Goal: Task Accomplishment & Management: Manage account settings

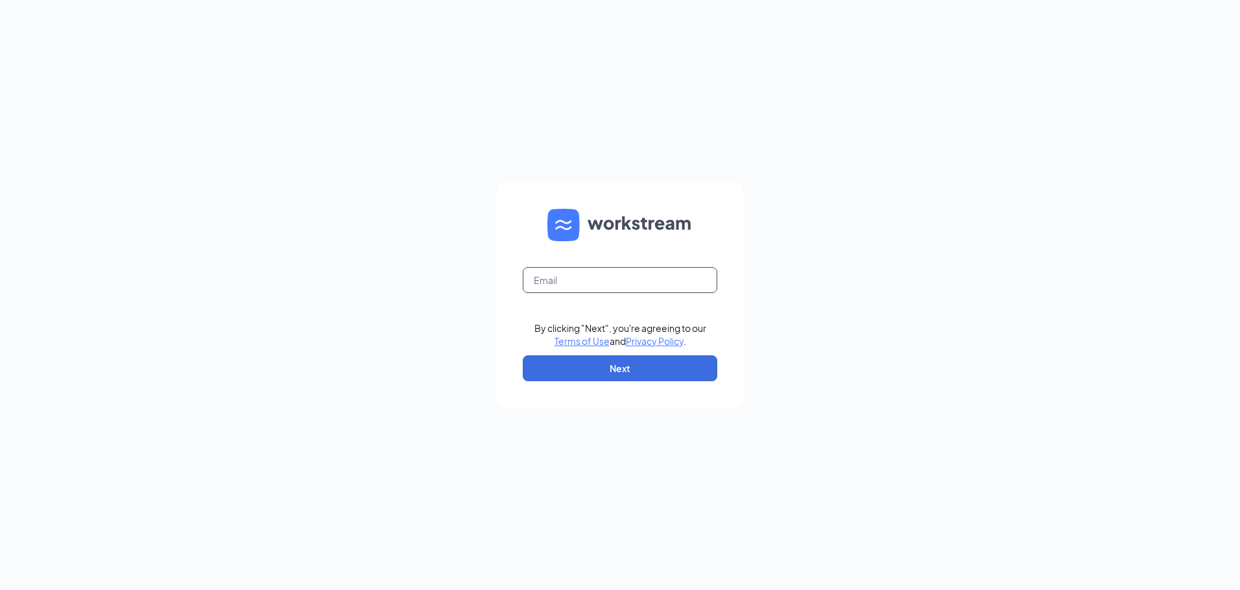
click at [536, 283] on input "text" at bounding box center [620, 280] width 195 height 26
type input "[EMAIL_ADDRESS][DOMAIN_NAME]"
click at [625, 367] on button "Next" at bounding box center [620, 368] width 195 height 26
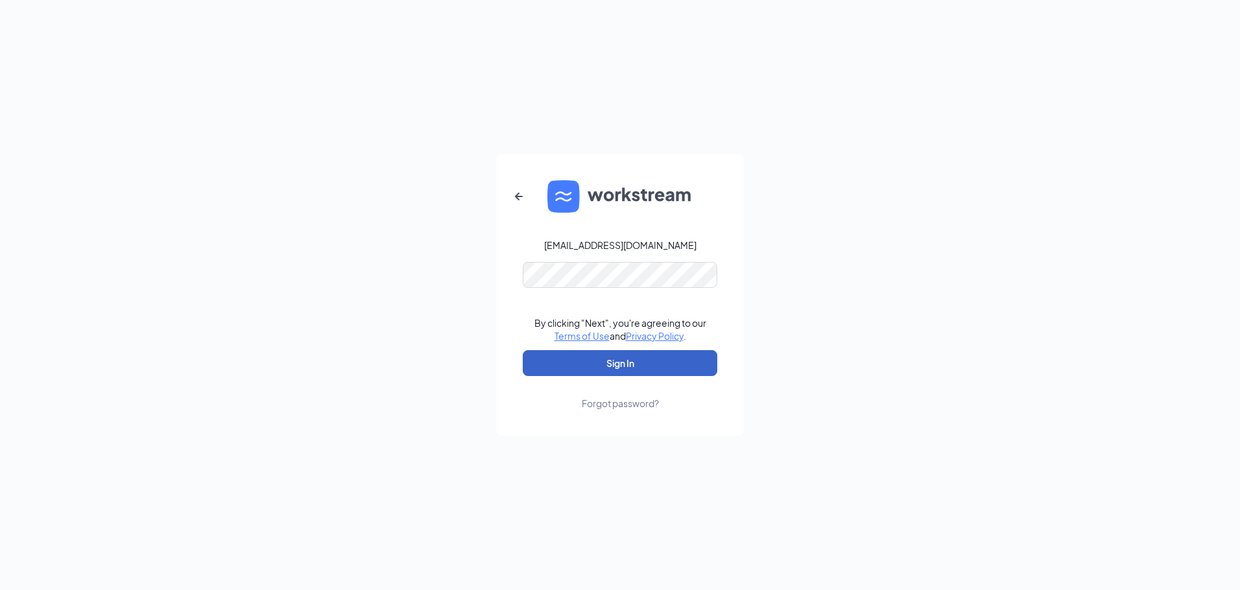
click at [604, 367] on button "Sign In" at bounding box center [620, 363] width 195 height 26
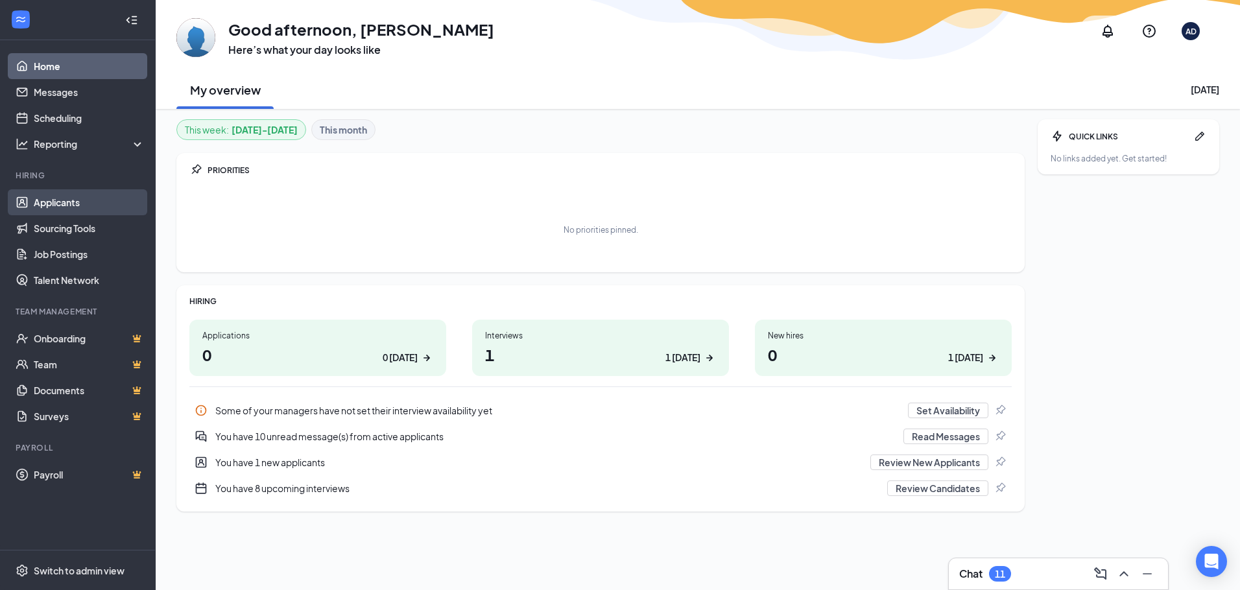
click at [81, 210] on link "Applicants" at bounding box center [89, 202] width 111 height 26
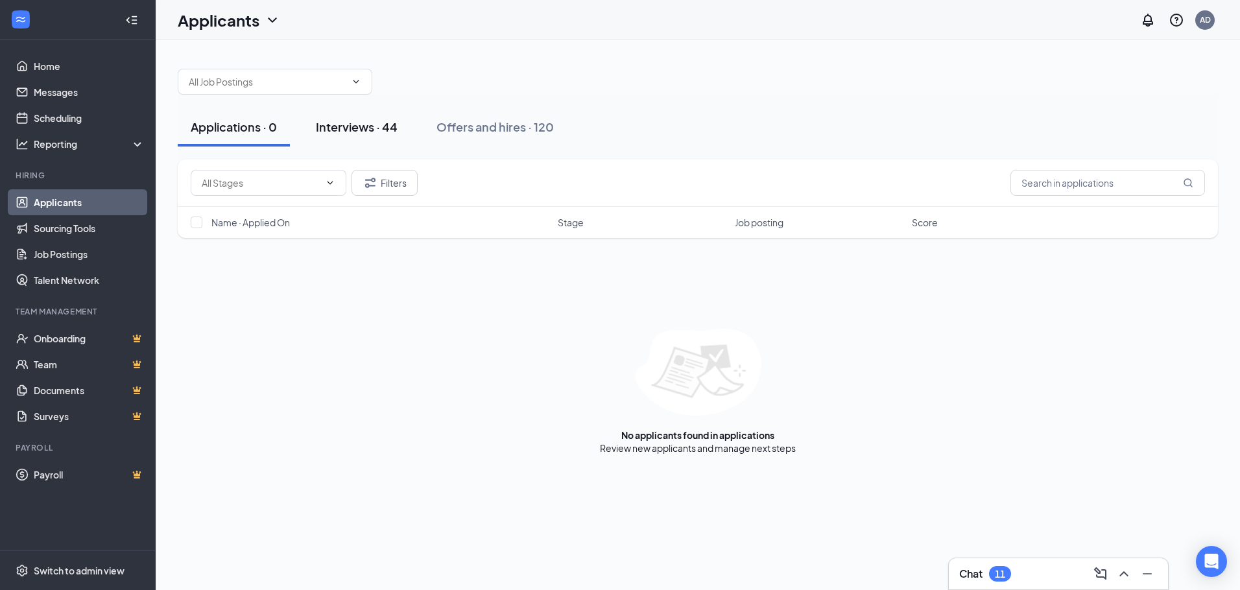
click at [342, 128] on div "Interviews · 44" at bounding box center [357, 127] width 82 height 16
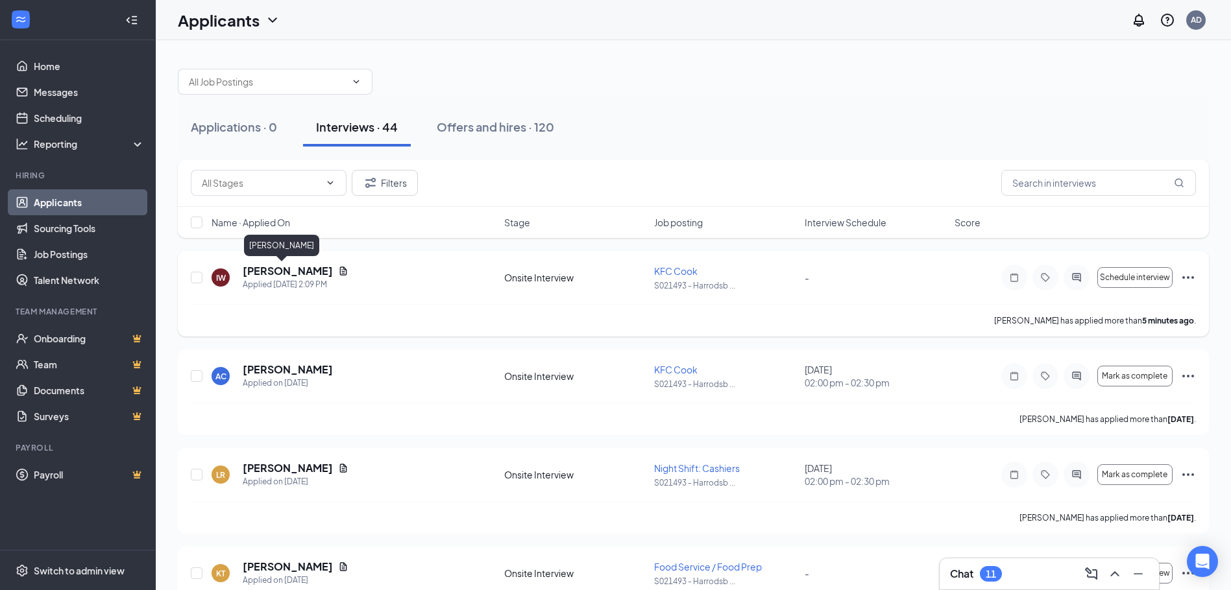
click at [267, 271] on h5 "Ian Walls" at bounding box center [288, 271] width 90 height 14
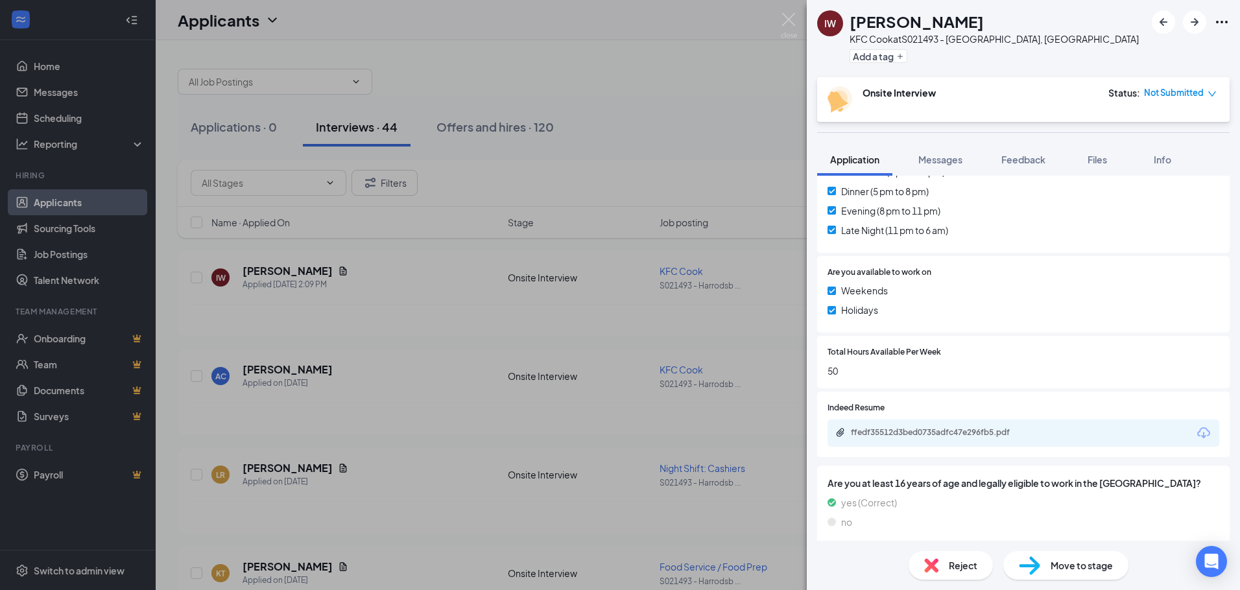
scroll to position [536, 0]
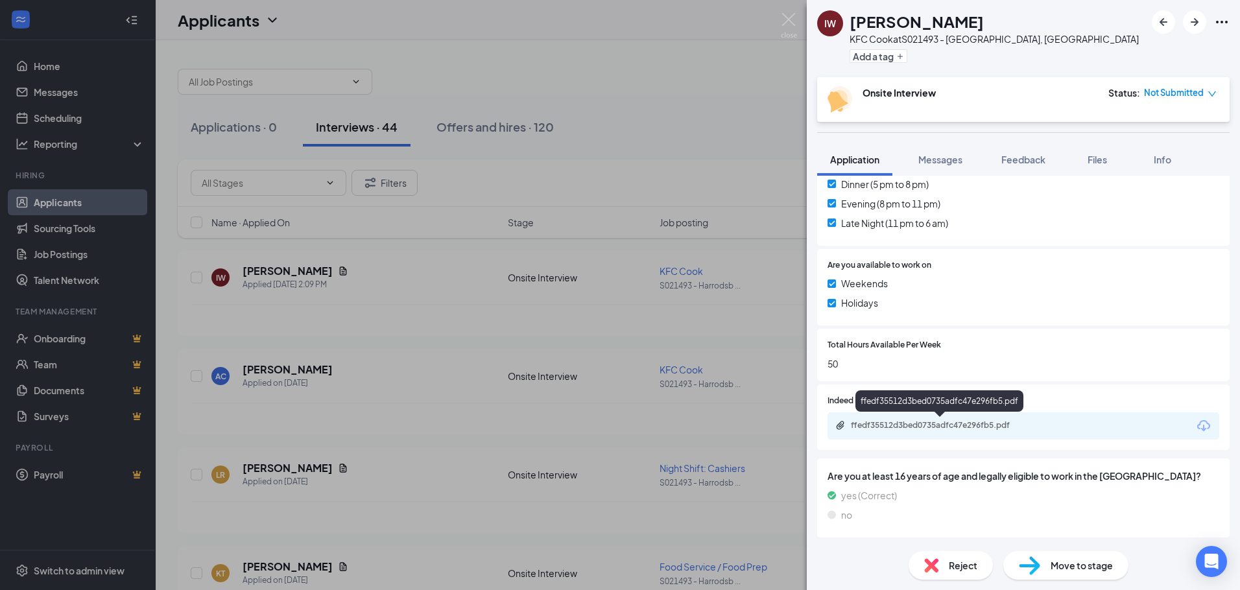
click at [896, 423] on div "ffedf35512d3bed0735adfc47e296fb5.pdf" at bounding box center [942, 425] width 182 height 10
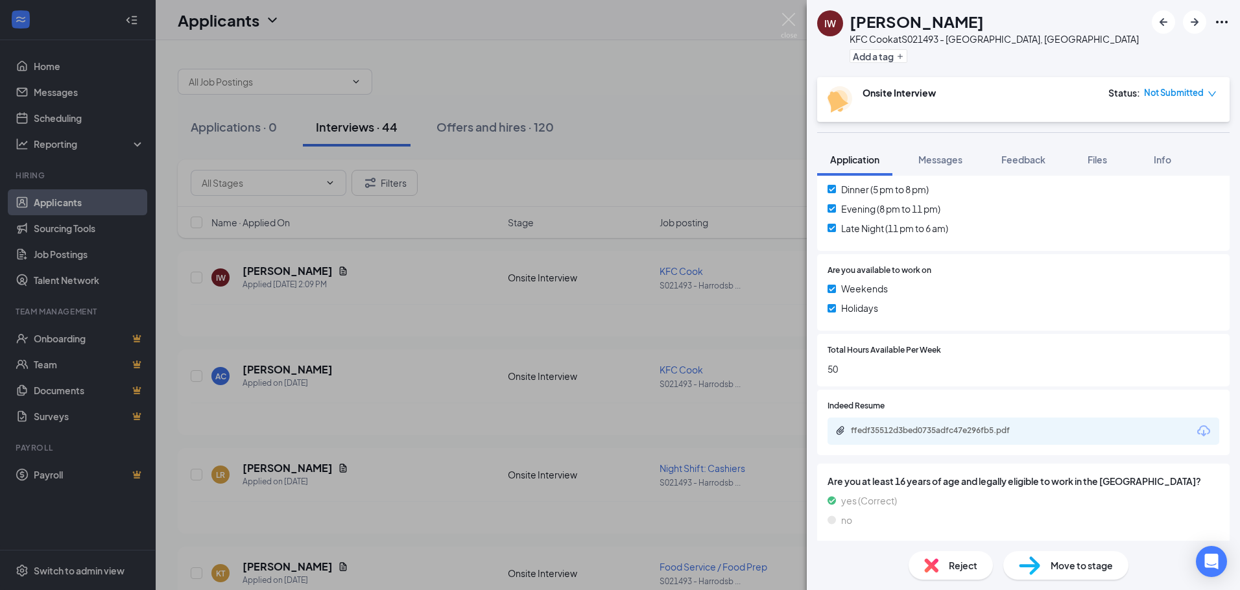
click at [1085, 568] on span "Move to stage" at bounding box center [1082, 565] width 62 height 14
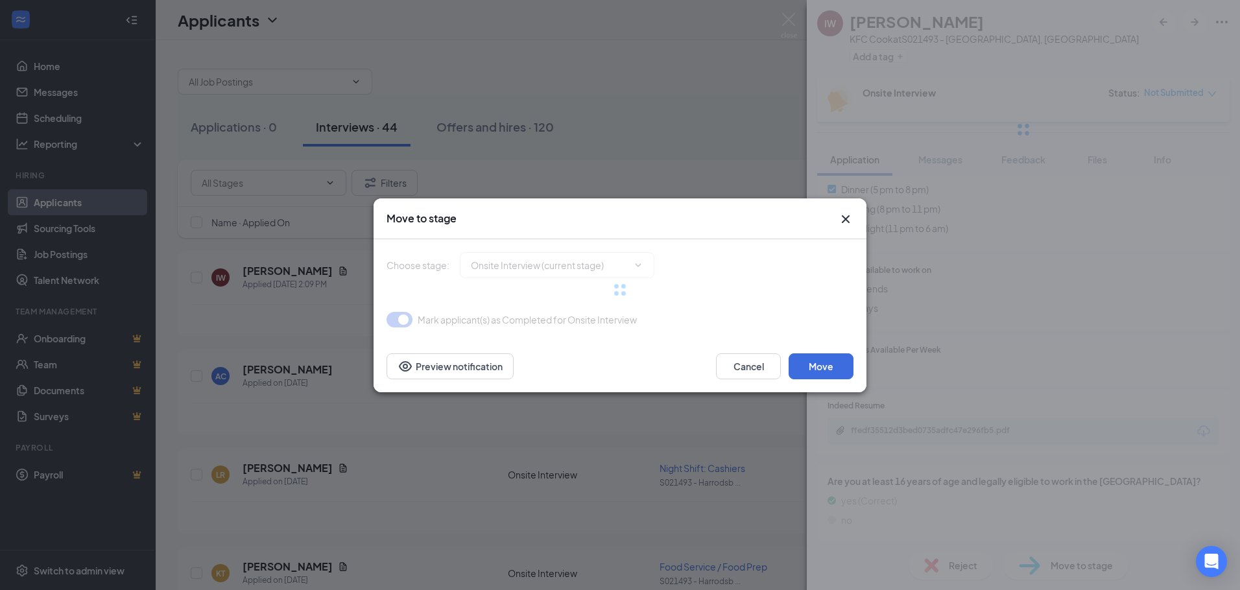
type input "Hiring Complete (final stage)"
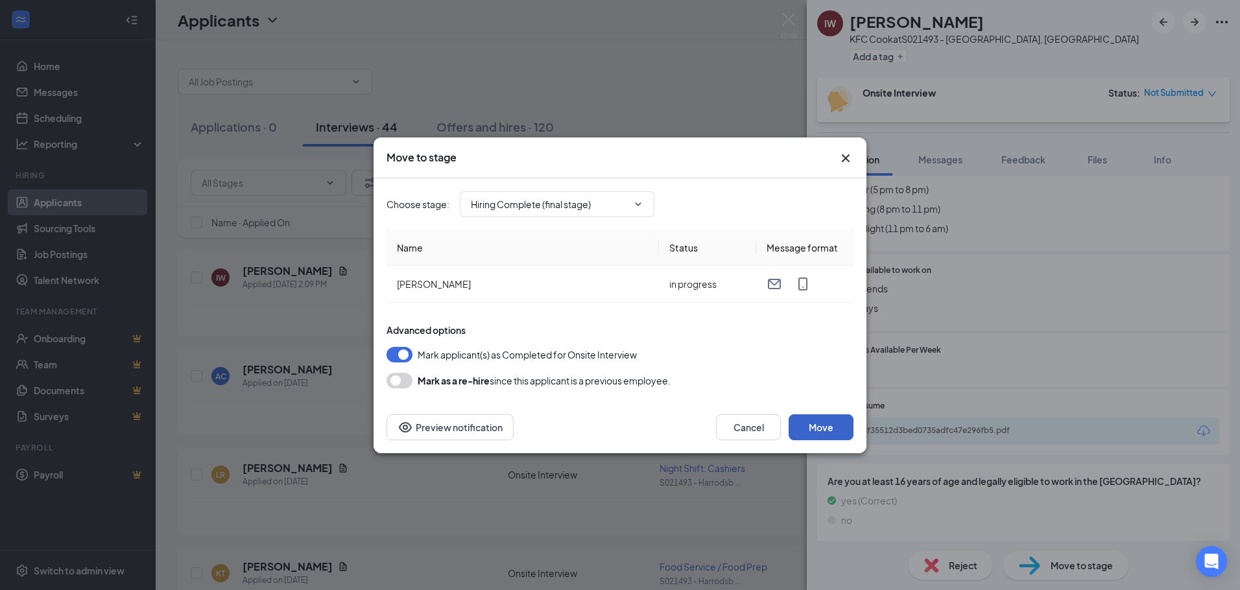
click at [817, 426] on button "Move" at bounding box center [821, 427] width 65 height 26
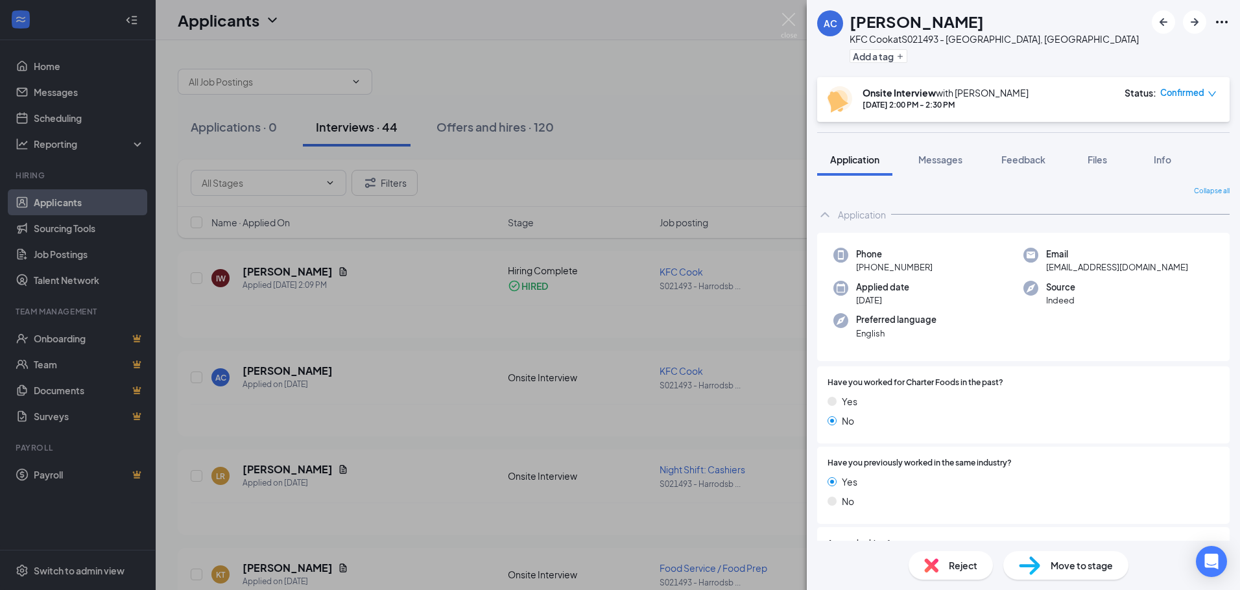
click at [728, 30] on div "AC Amy Cowherd KFC Cook at S021493 - Harrodsburg, KY Add a tag Onsite Interview…" at bounding box center [620, 295] width 1240 height 590
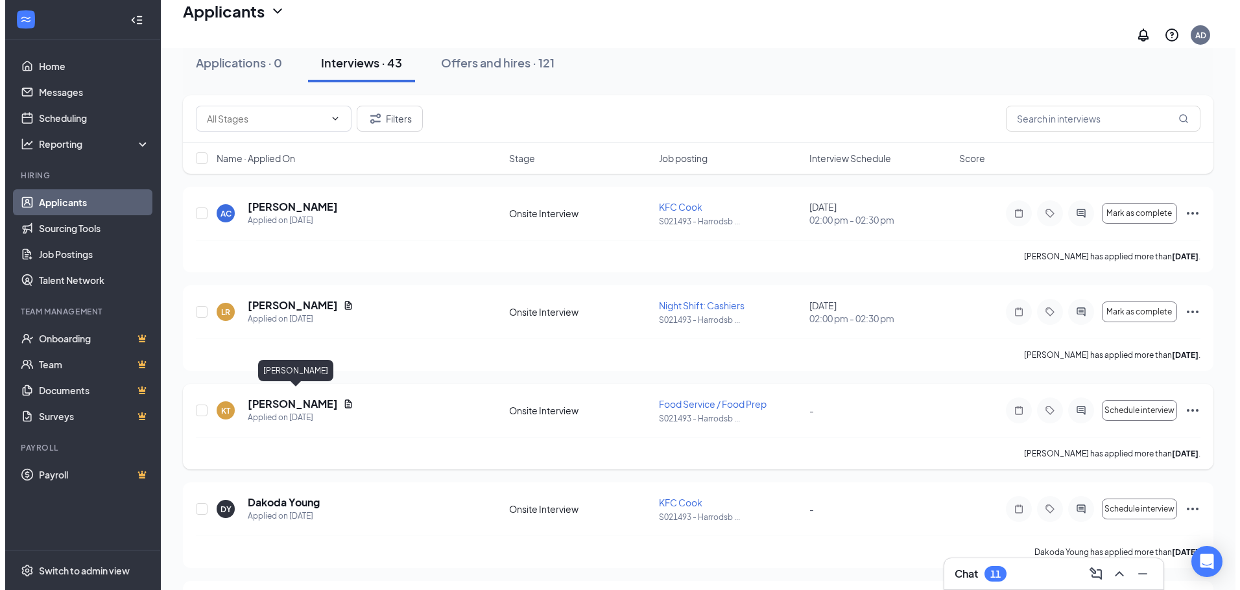
scroll to position [130, 0]
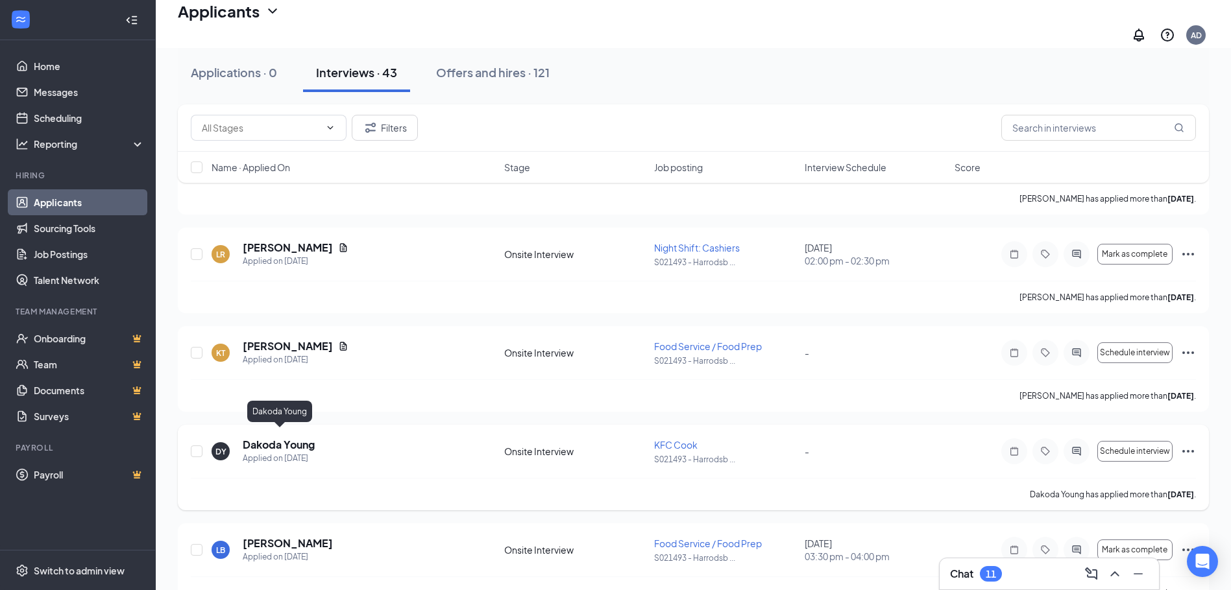
click at [291, 438] on h5 "Dakoda Young" at bounding box center [279, 445] width 72 height 14
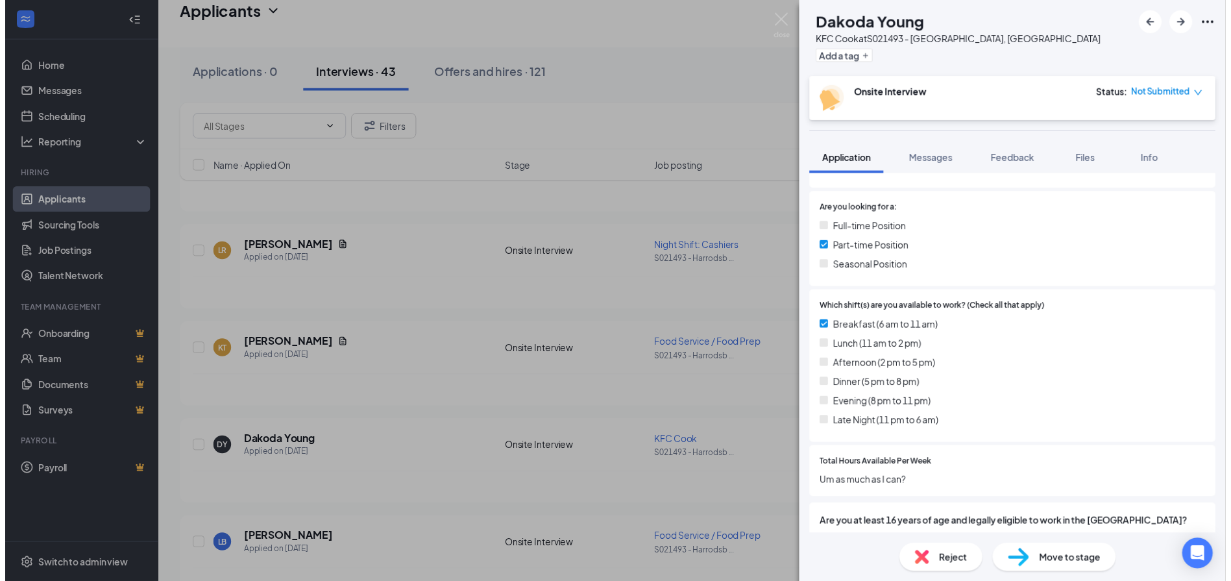
scroll to position [385, 0]
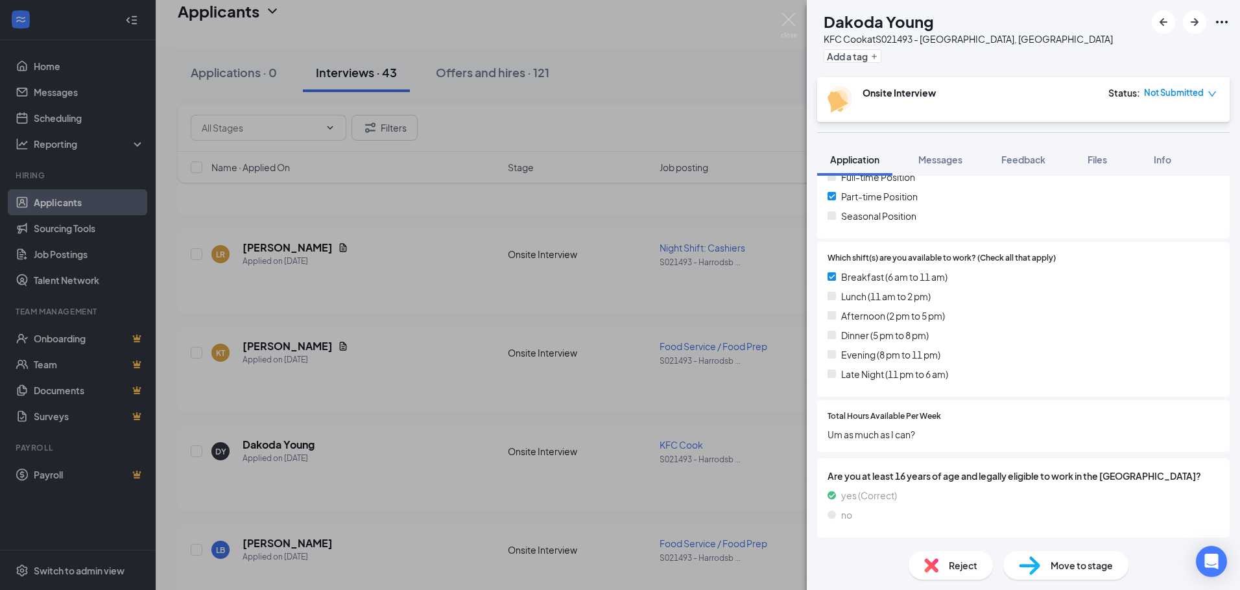
click at [455, 360] on div "DY Dakoda Young KFC Cook at S021493 - Harrodsburg, KY Add a tag Onsite Intervie…" at bounding box center [620, 295] width 1240 height 590
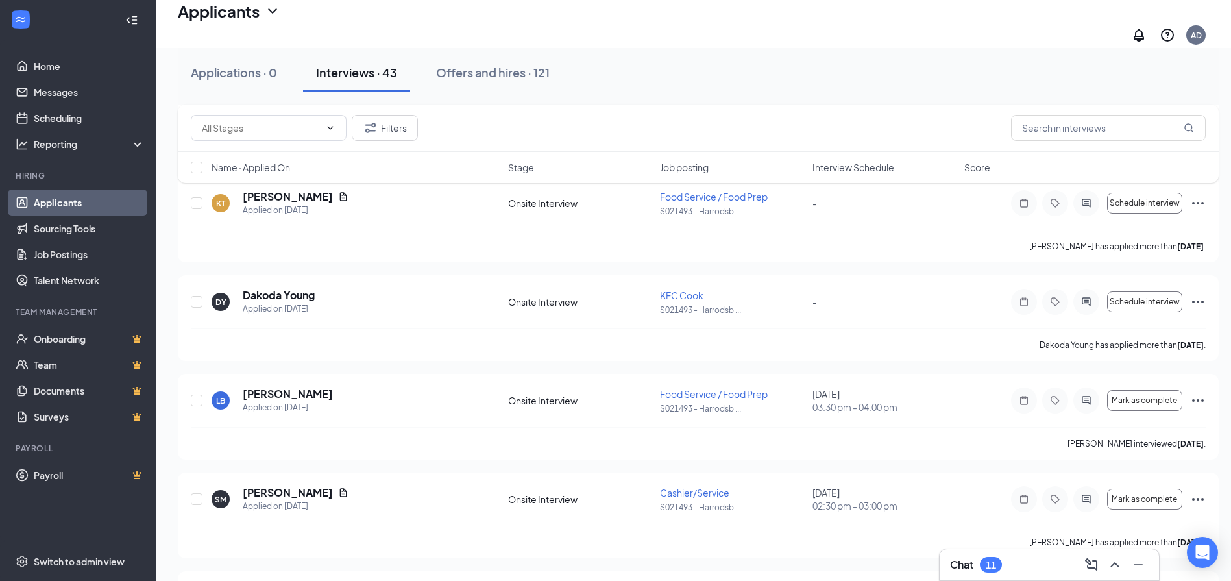
scroll to position [195, 0]
